Goal: Use online tool/utility: Utilize a website feature to perform a specific function

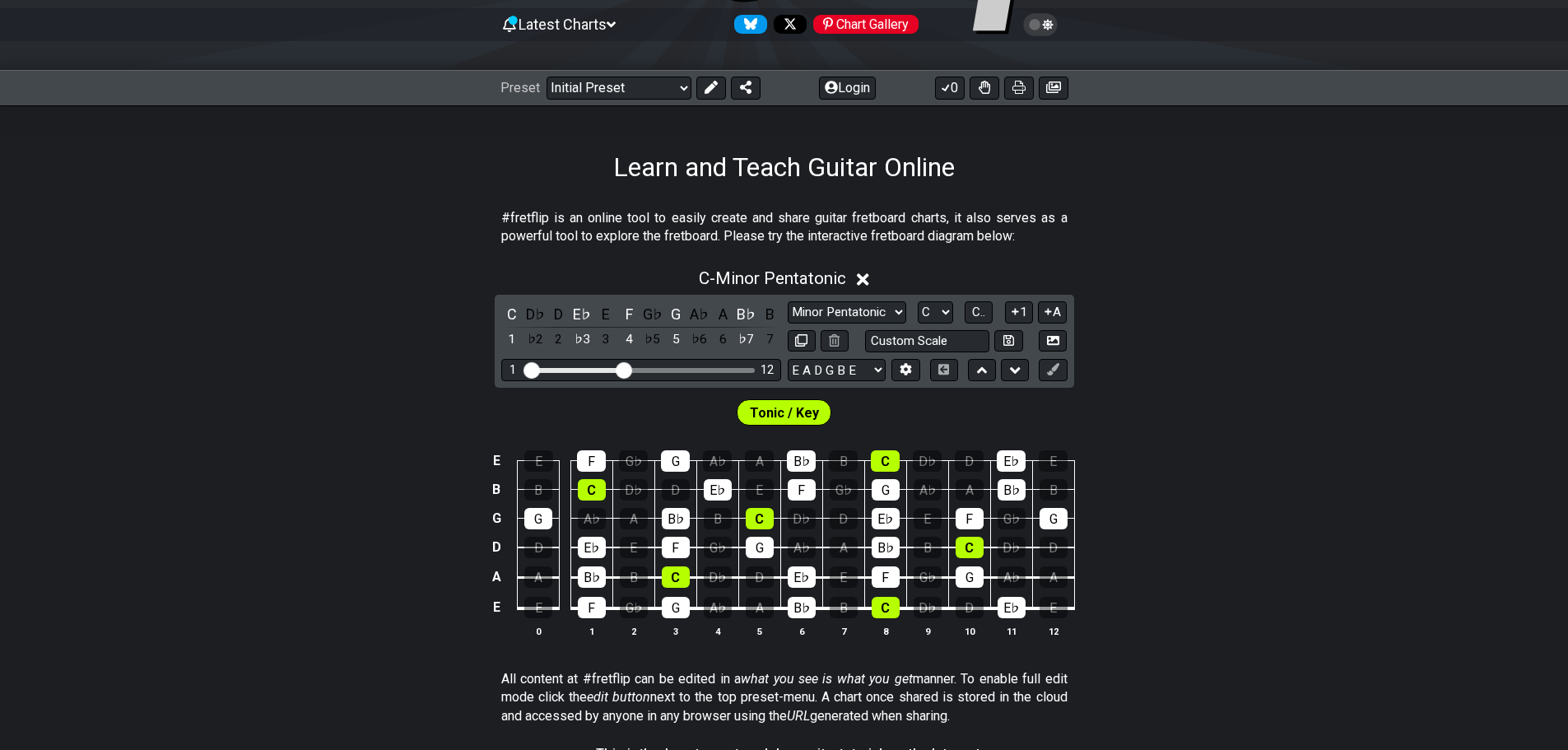
scroll to position [164, 0]
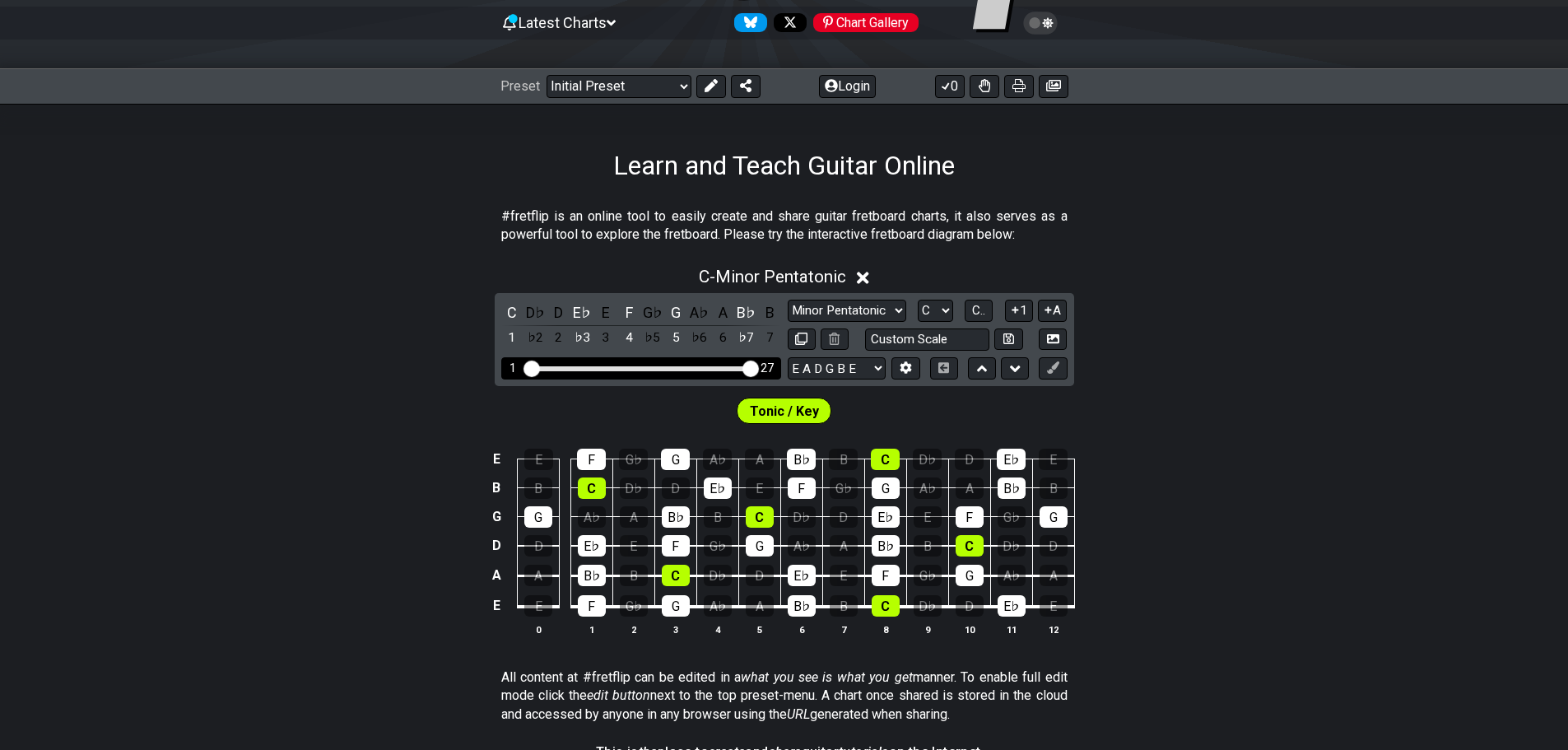
drag, startPoint x: 625, startPoint y: 364, endPoint x: 775, endPoint y: 365, distance: 150.0
click at [758, 367] on input "Visible fret range" at bounding box center [641, 367] width 234 height 0
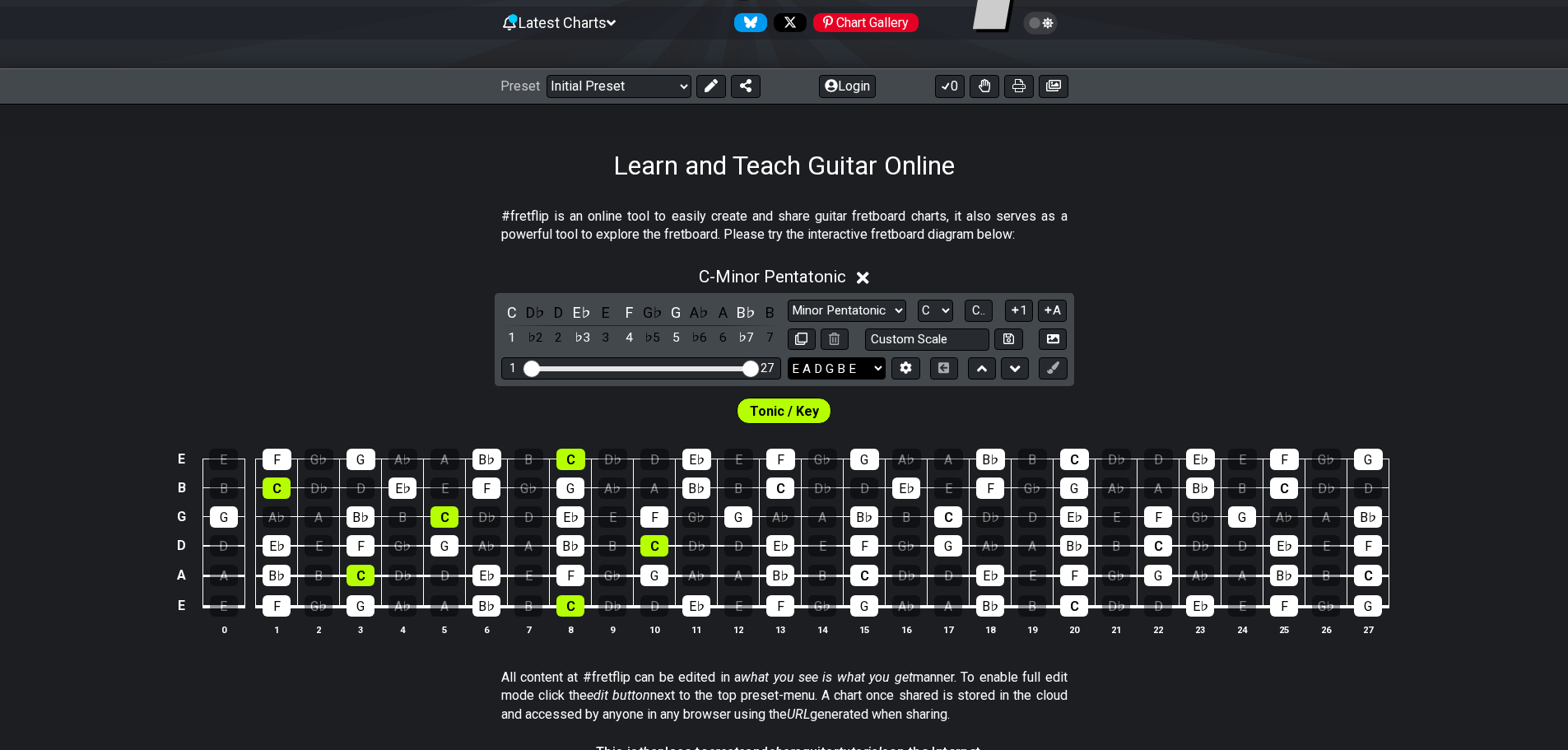
click at [834, 364] on select "E A D G B E E A D G B E E A D G B E B E A D F♯ B A D G C E A D A D G B E E♭ A♭ …" at bounding box center [836, 368] width 97 height 22
select select "B E A D F# B"
click at [787, 357] on select "E A D G B E E A D G B E E A D G B E B E A D F♯ B A D G C E A D A D G B E E♭ A♭ …" at bounding box center [836, 368] width 97 height 22
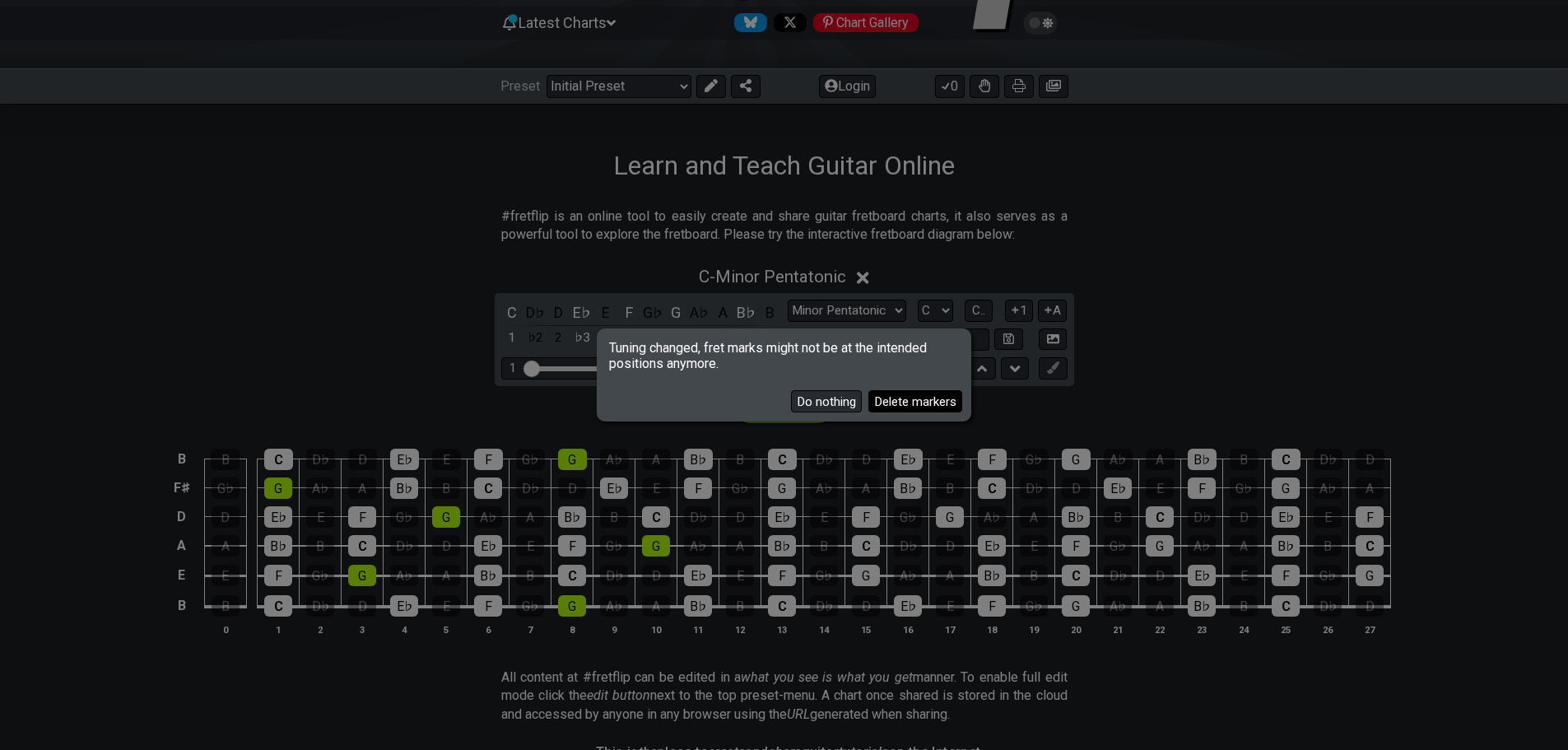
click at [878, 402] on button "Delete markers" at bounding box center [915, 400] width 94 height 22
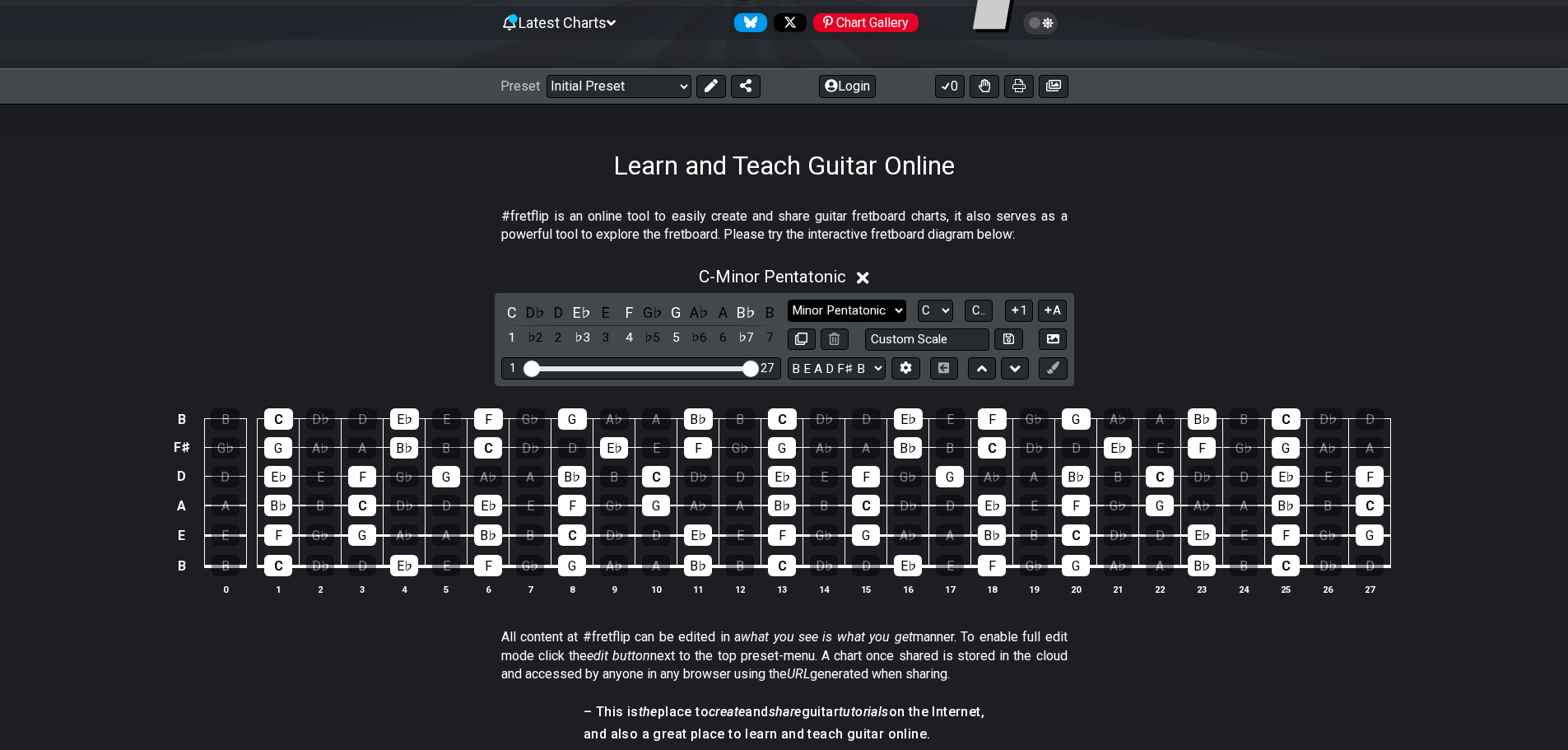
click at [846, 311] on select "Minor Pentatonic Click to edit Minor Pentatonic Major Pentatonic Minor Blues Ma…" at bounding box center [847, 311] width 118 height 22
select select "Major Pentatonic"
click at [787, 300] on select "Minor Pentatonic Click to edit Minor Pentatonic Major Pentatonic Minor Blues Ma…" at bounding box center [847, 311] width 118 height 22
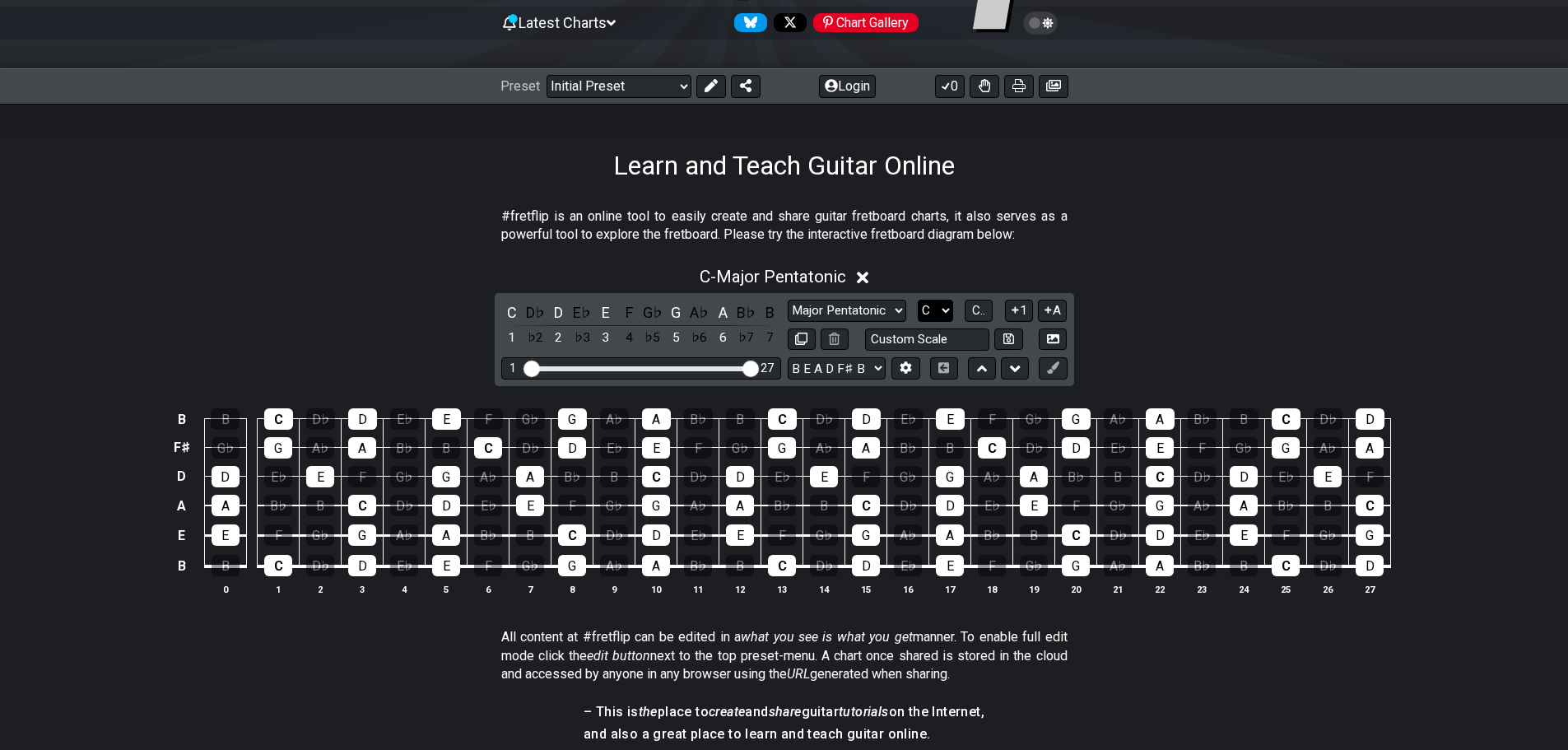
click at [939, 312] on select "A♭ A A♯ B♭ B C C♯ D♭ D D♯ E♭ E F F♯ G♭ G G♯" at bounding box center [934, 311] width 35 height 22
select select "Eb"
click at [917, 300] on select "A♭ A A♯ B♭ B C C♯ D♭ D D♯ E♭ E F F♯ G♭ G G♯" at bounding box center [934, 311] width 35 height 22
